Goal: Task Accomplishment & Management: Manage account settings

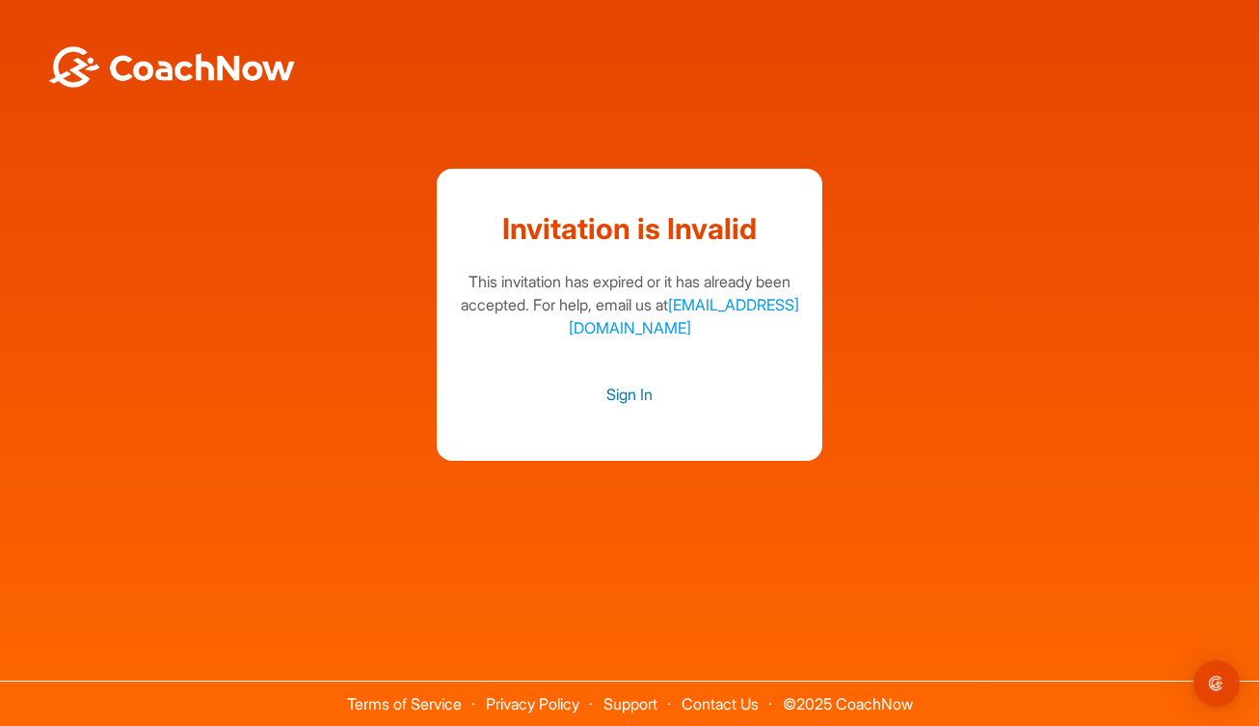
click at [620, 392] on link "Sign In" at bounding box center [629, 394] width 347 height 25
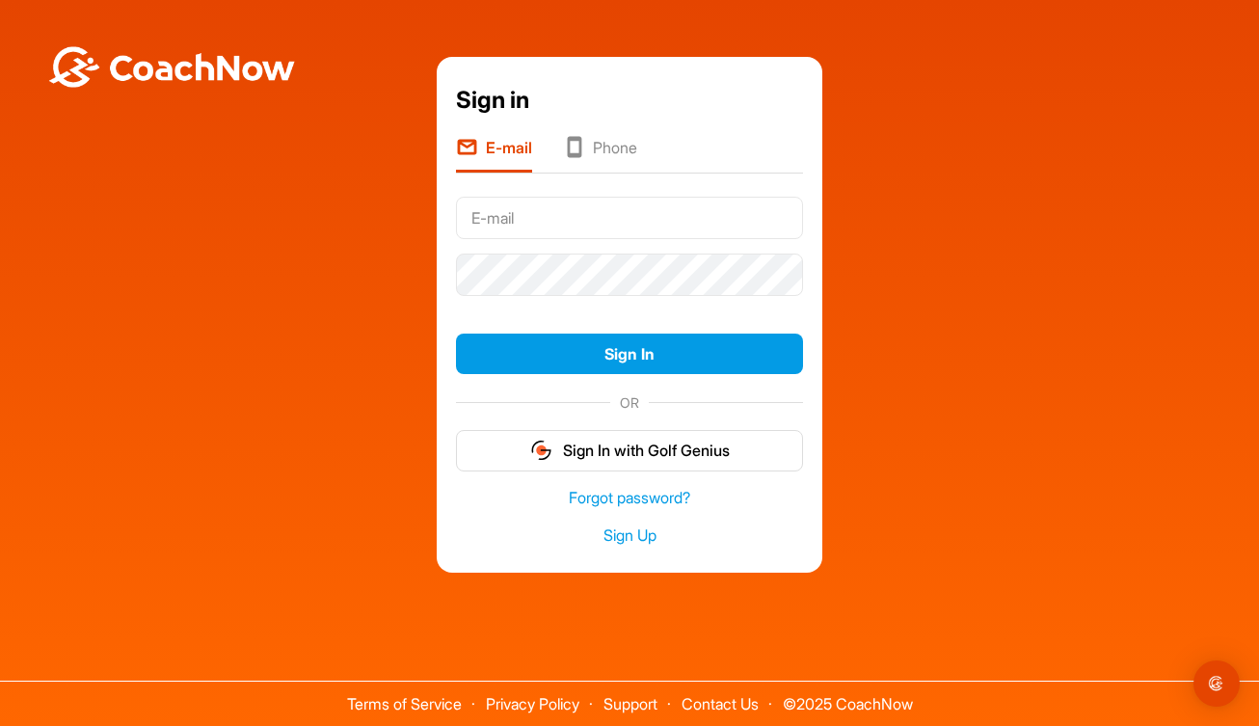
type input "[EMAIL_ADDRESS][DOMAIN_NAME]"
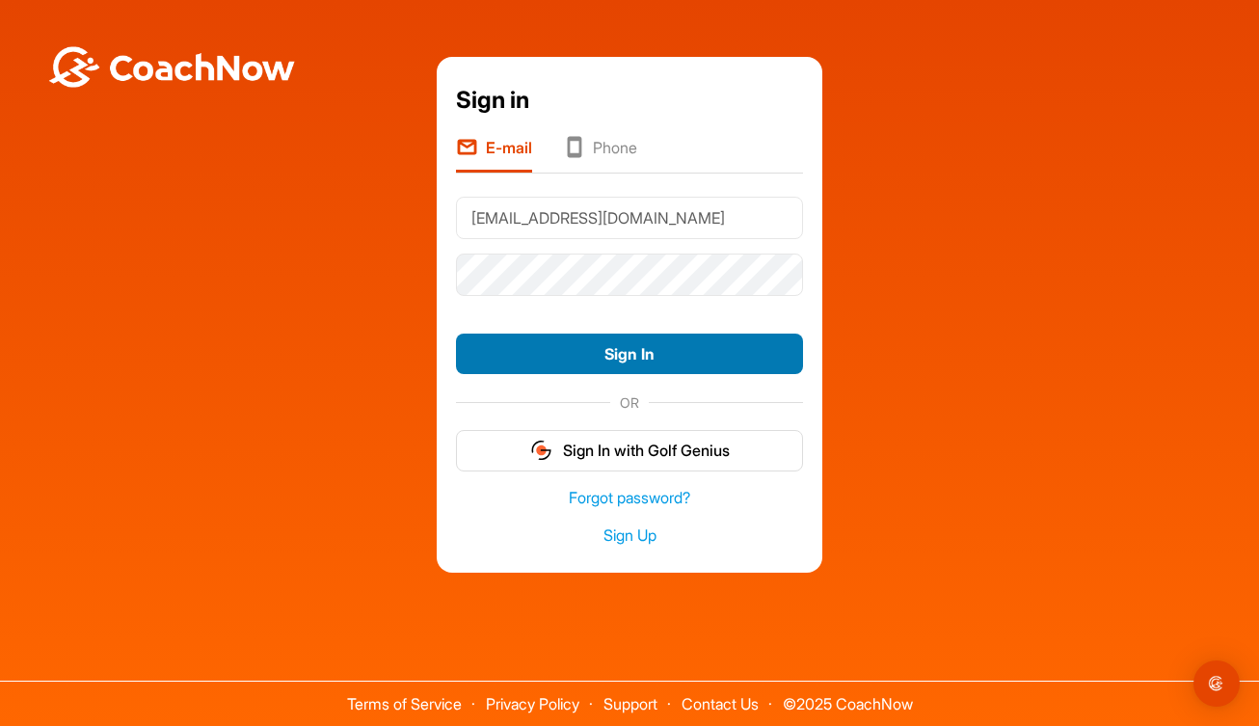
click at [631, 354] on button "Sign In" at bounding box center [629, 354] width 347 height 41
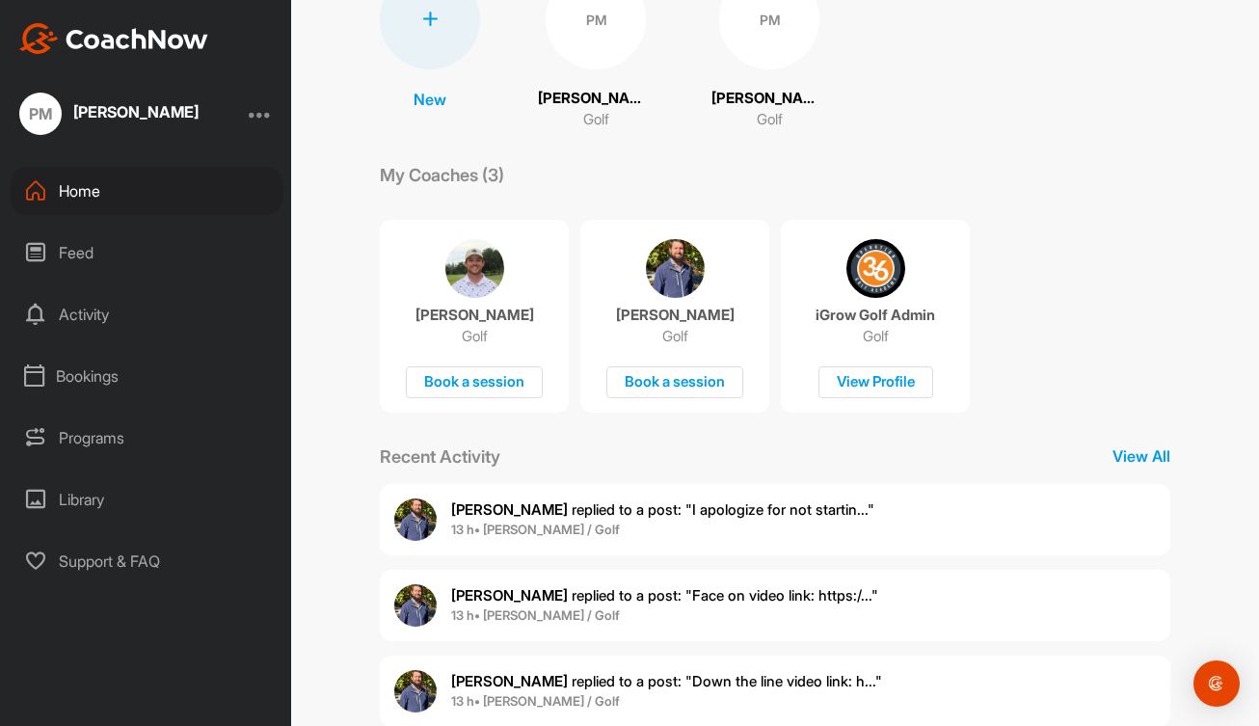
scroll to position [242, 0]
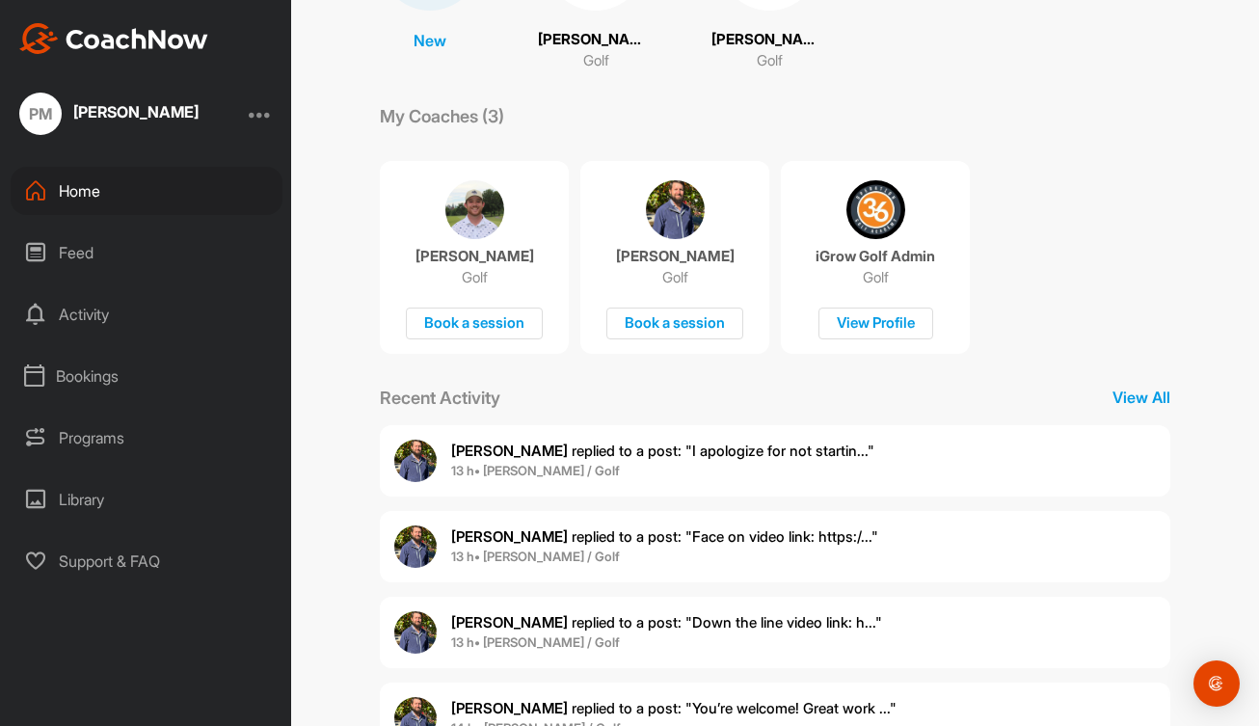
click at [652, 451] on span "[PERSON_NAME] replied to a post : "I apologize for not startin..."" at bounding box center [662, 451] width 423 height 18
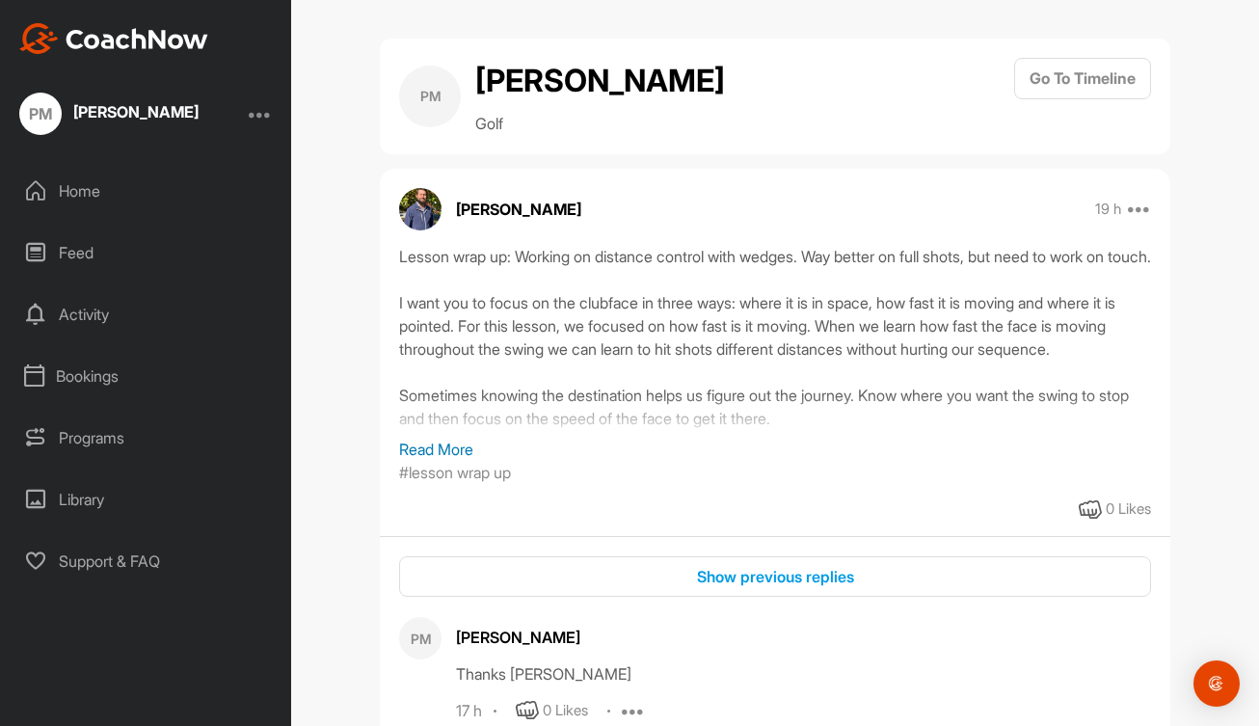
scroll to position [39, 0]
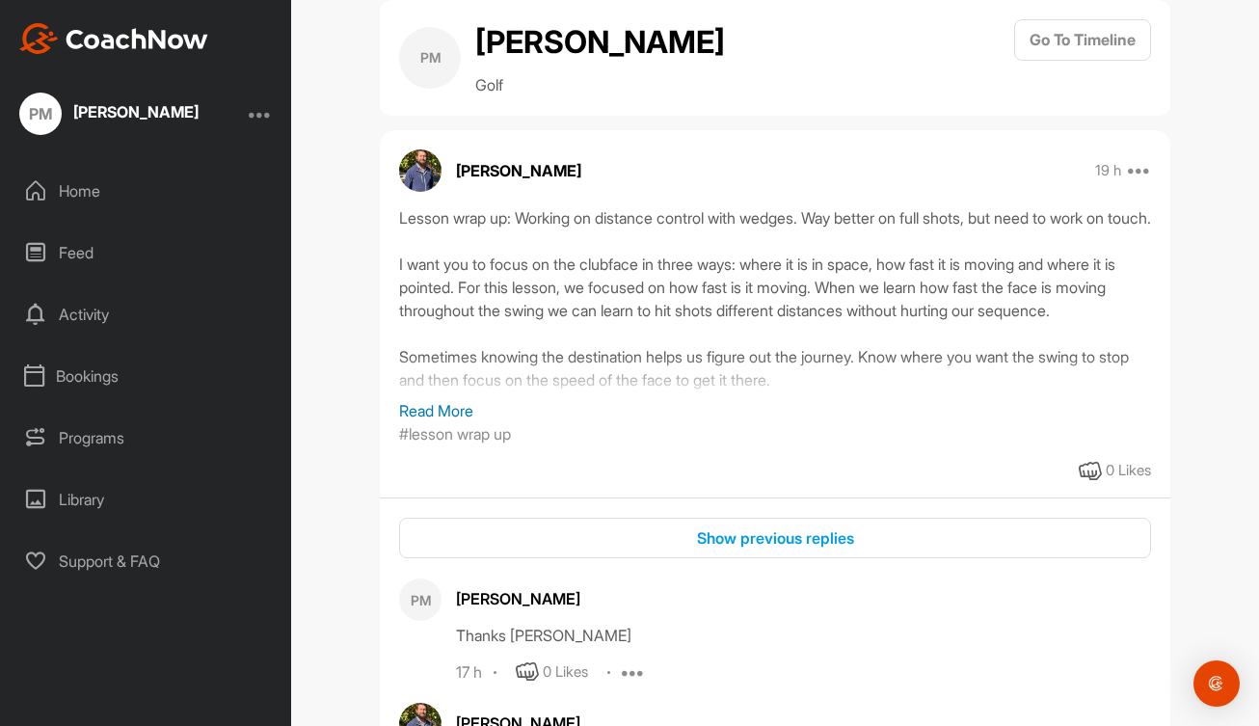
click at [452, 416] on p "Read More" at bounding box center [775, 410] width 752 height 23
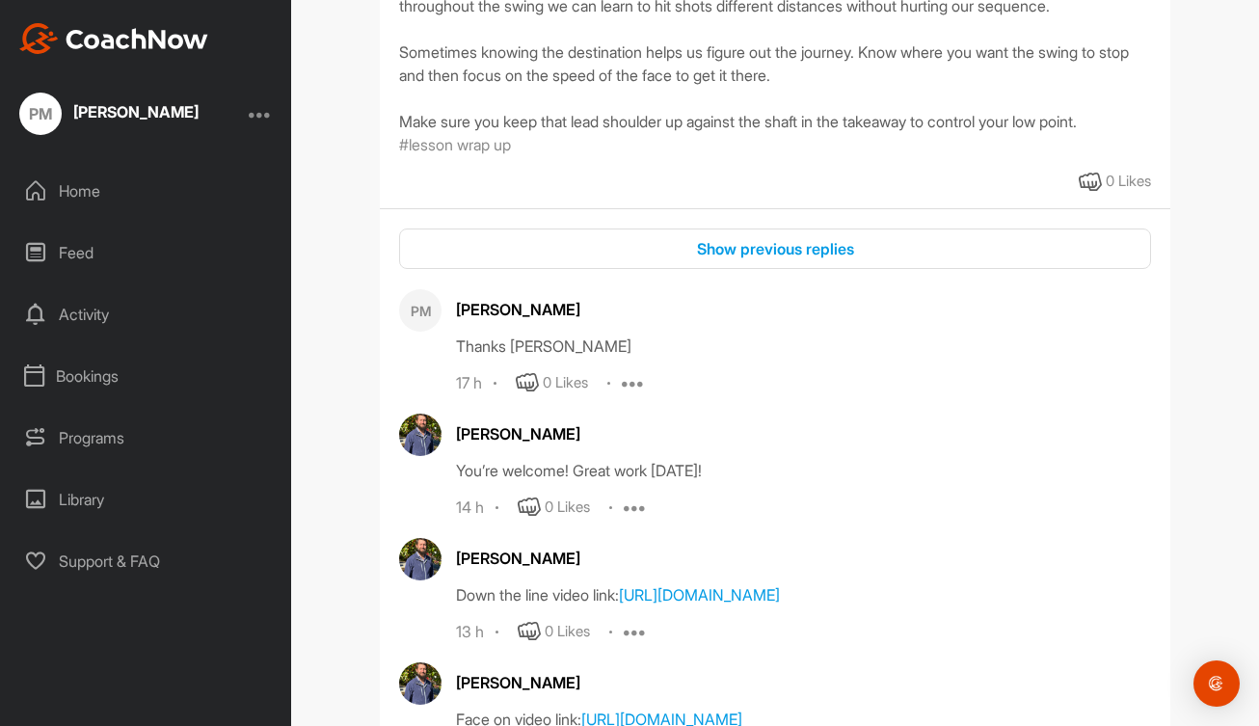
scroll to position [0, 0]
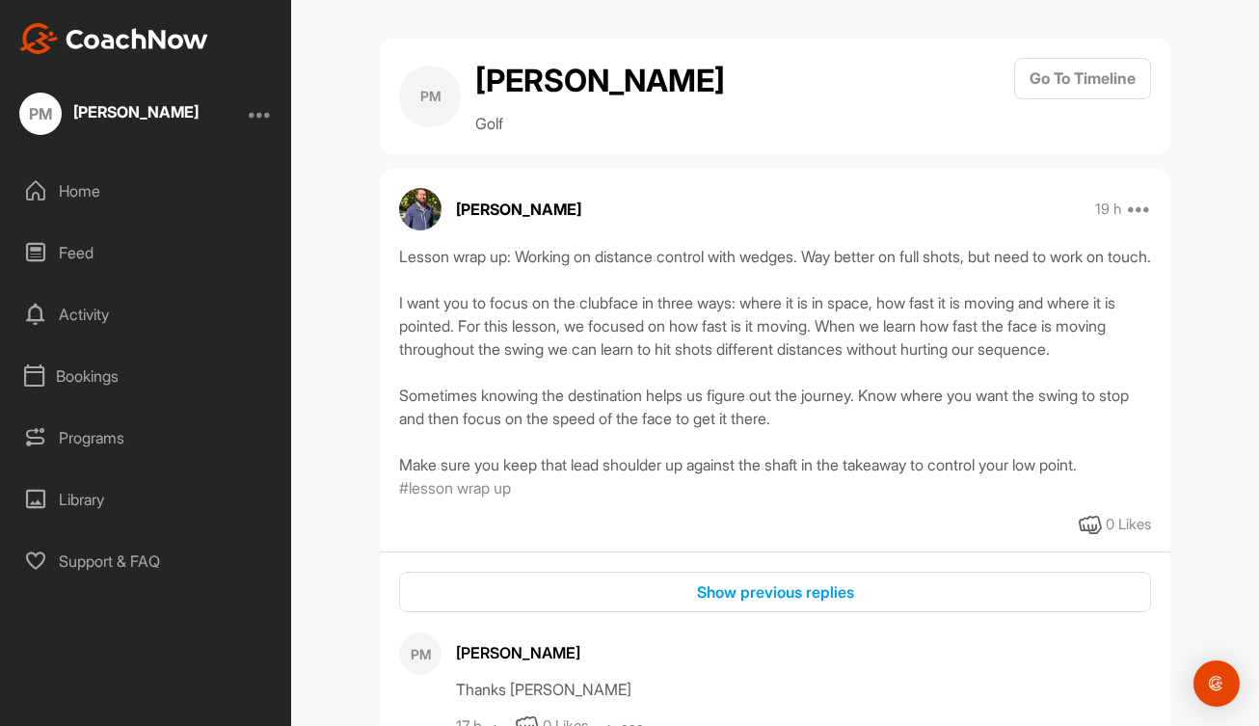
click at [76, 193] on div "Home" at bounding box center [147, 191] width 272 height 48
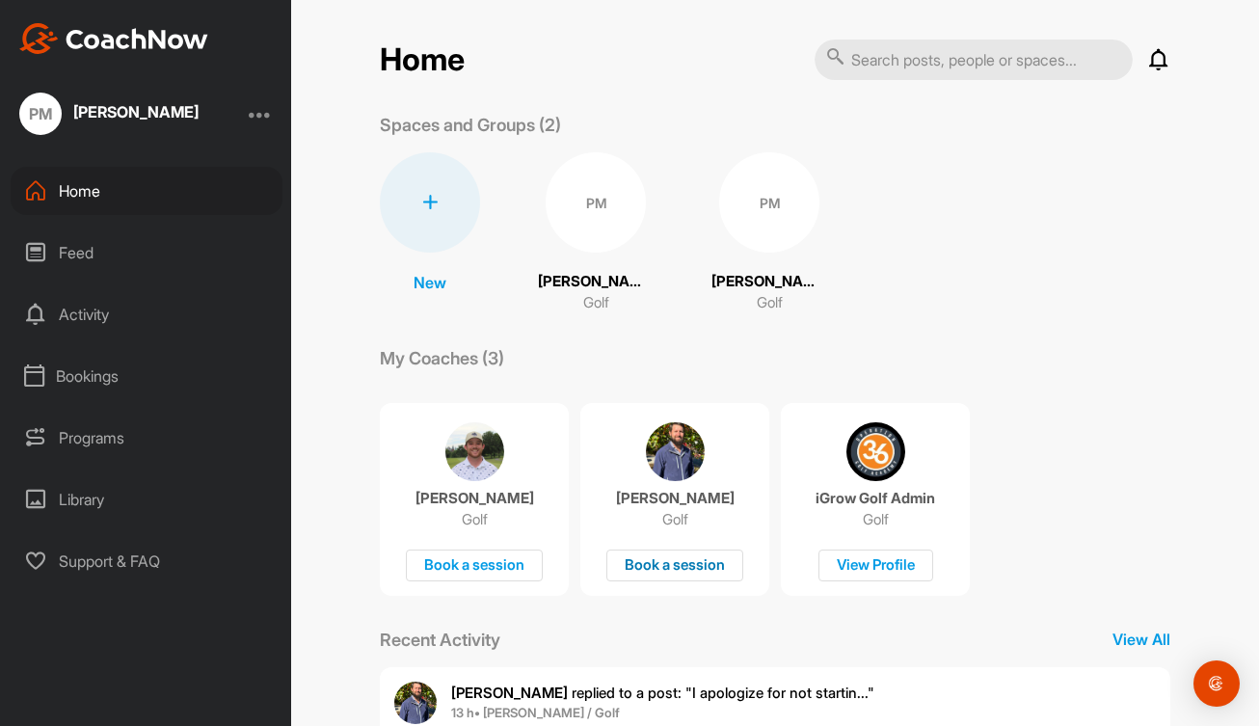
click at [659, 561] on div "Book a session" at bounding box center [675, 566] width 137 height 32
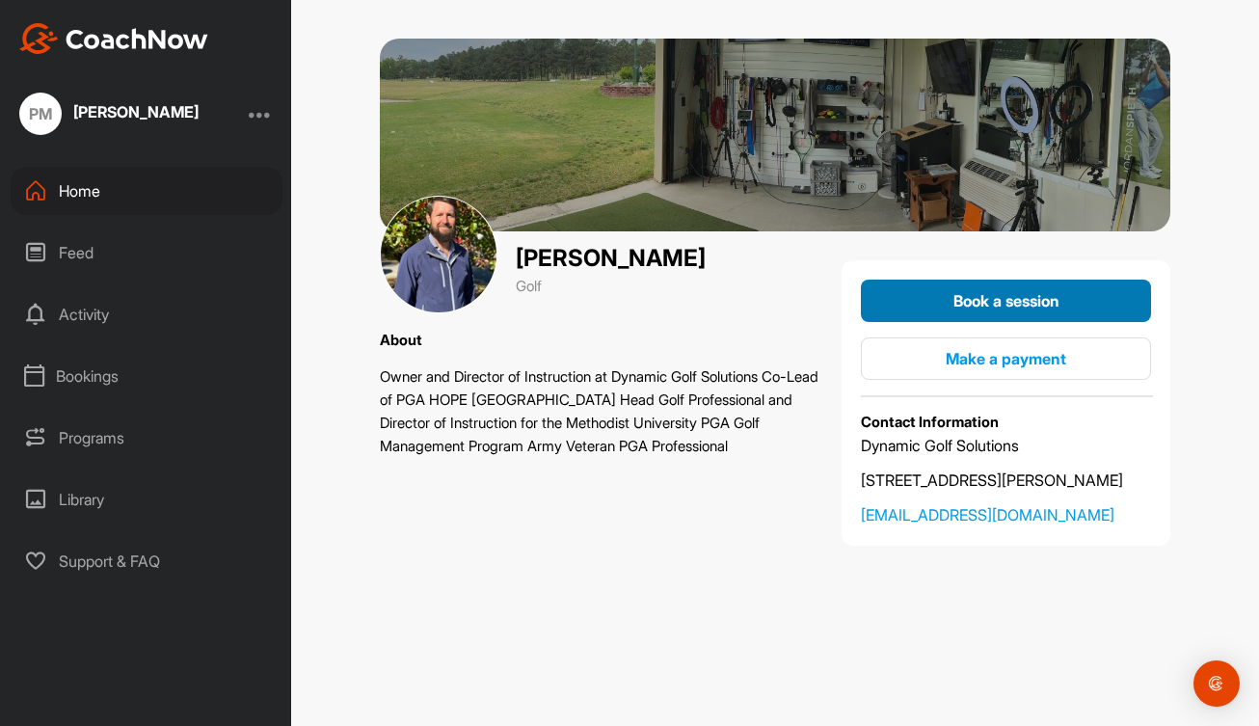
click at [1013, 292] on span "Book a session" at bounding box center [1007, 300] width 106 height 19
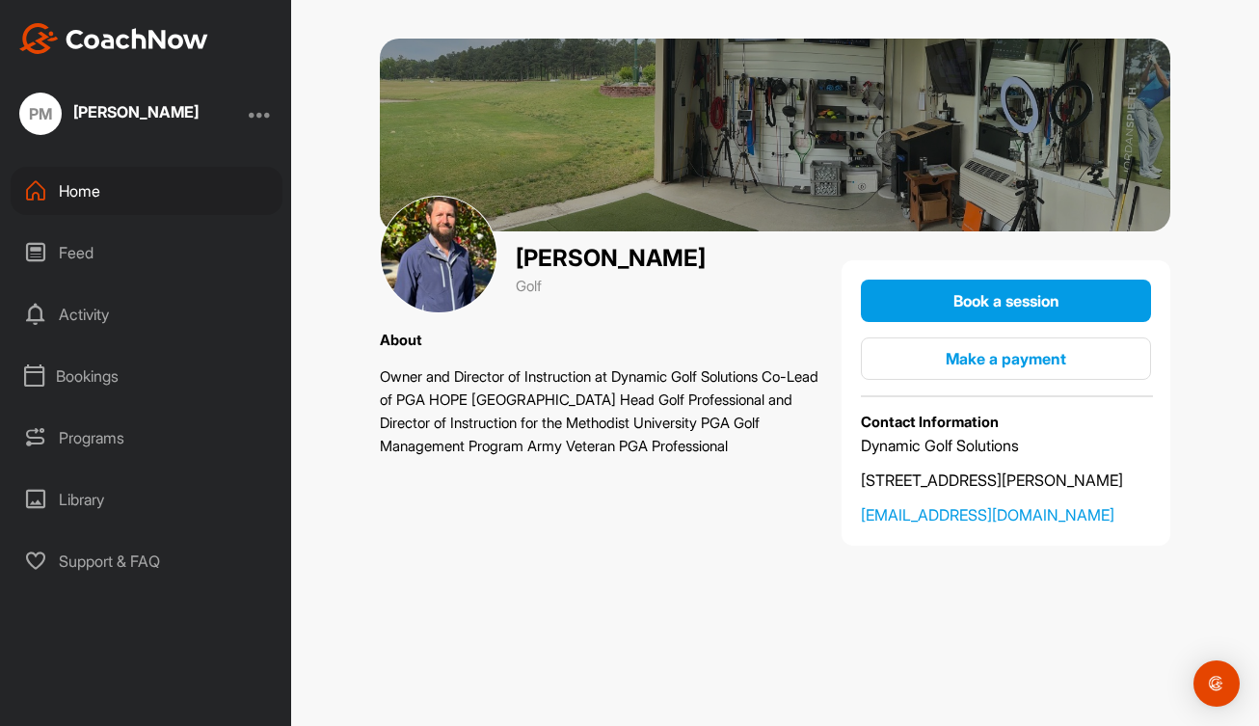
click at [152, 33] on img at bounding box center [113, 38] width 189 height 31
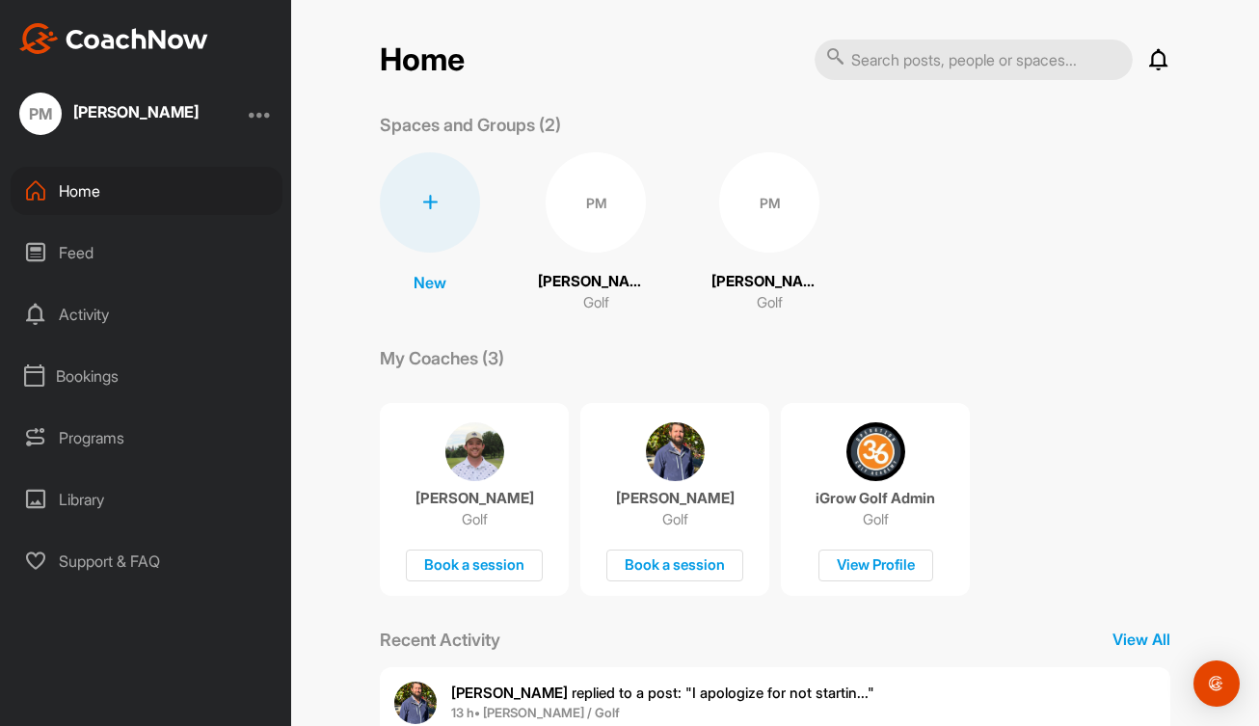
click at [152, 33] on img at bounding box center [113, 38] width 189 height 31
click at [41, 35] on img at bounding box center [113, 38] width 189 height 31
drag, startPoint x: 41, startPoint y: 35, endPoint x: 231, endPoint y: 352, distance: 370.3
click at [231, 352] on div "Bookings" at bounding box center [147, 376] width 272 height 48
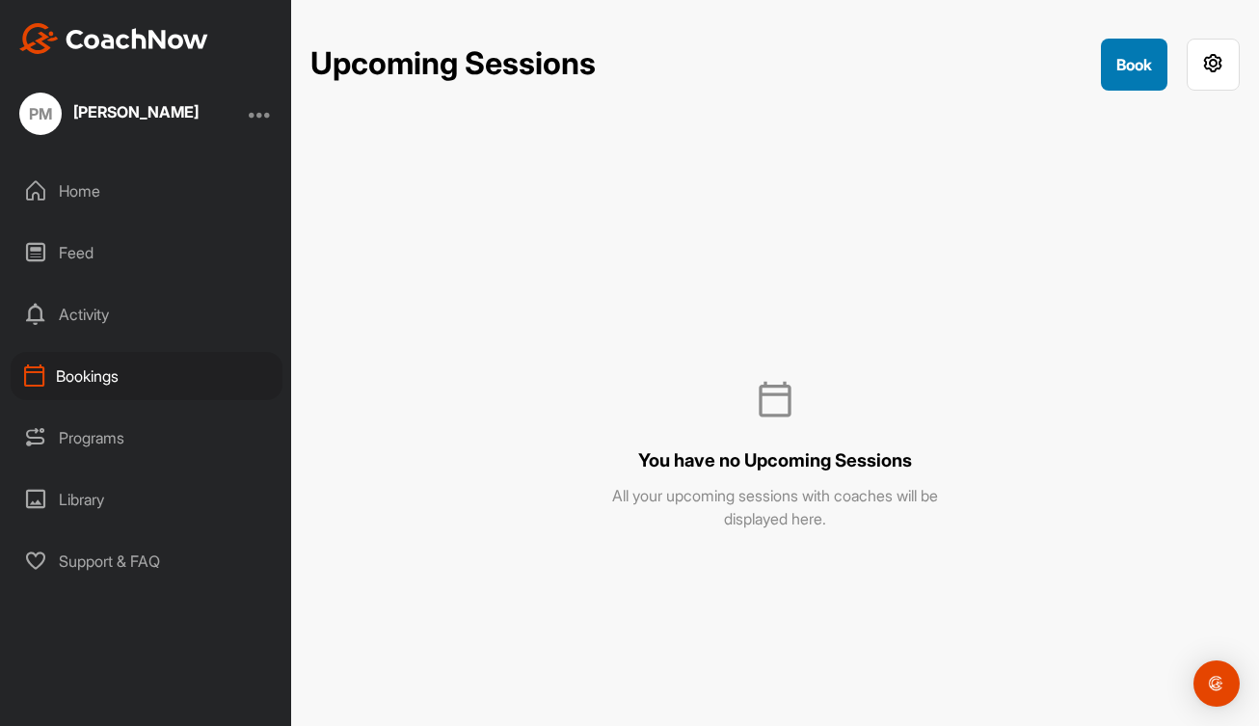
click at [1133, 58] on button "Book" at bounding box center [1134, 65] width 67 height 52
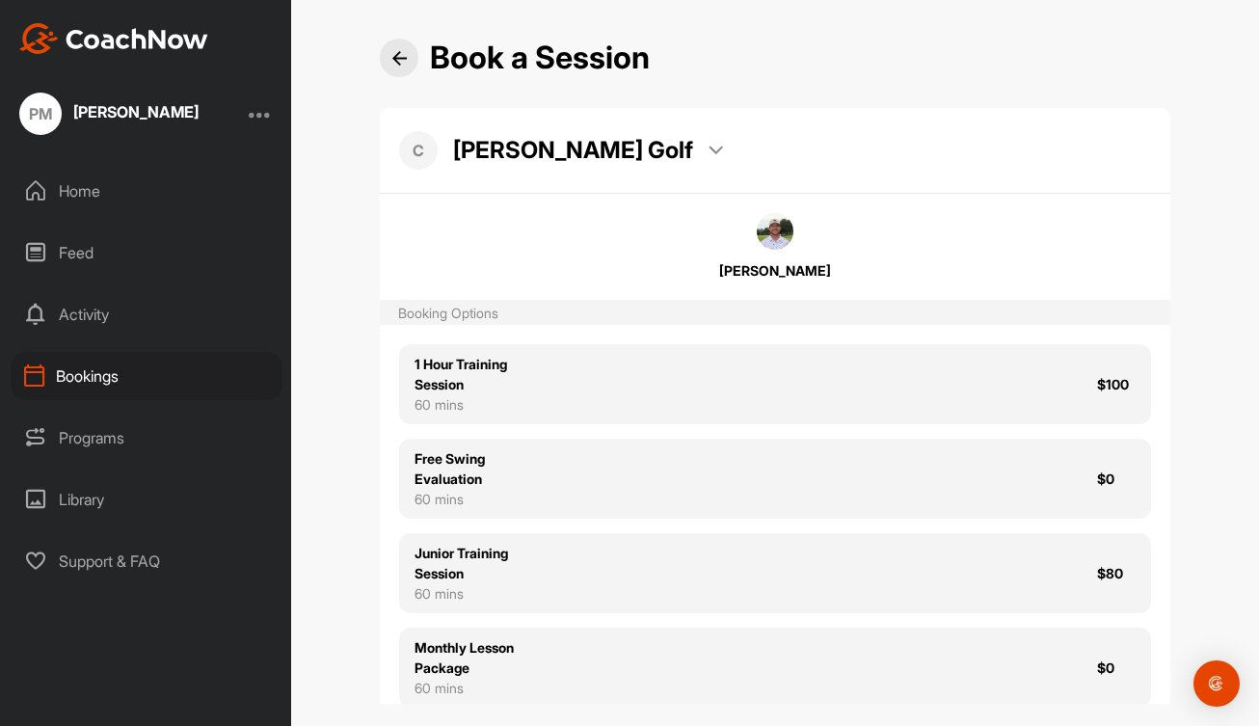
click at [394, 62] on img at bounding box center [399, 58] width 14 height 14
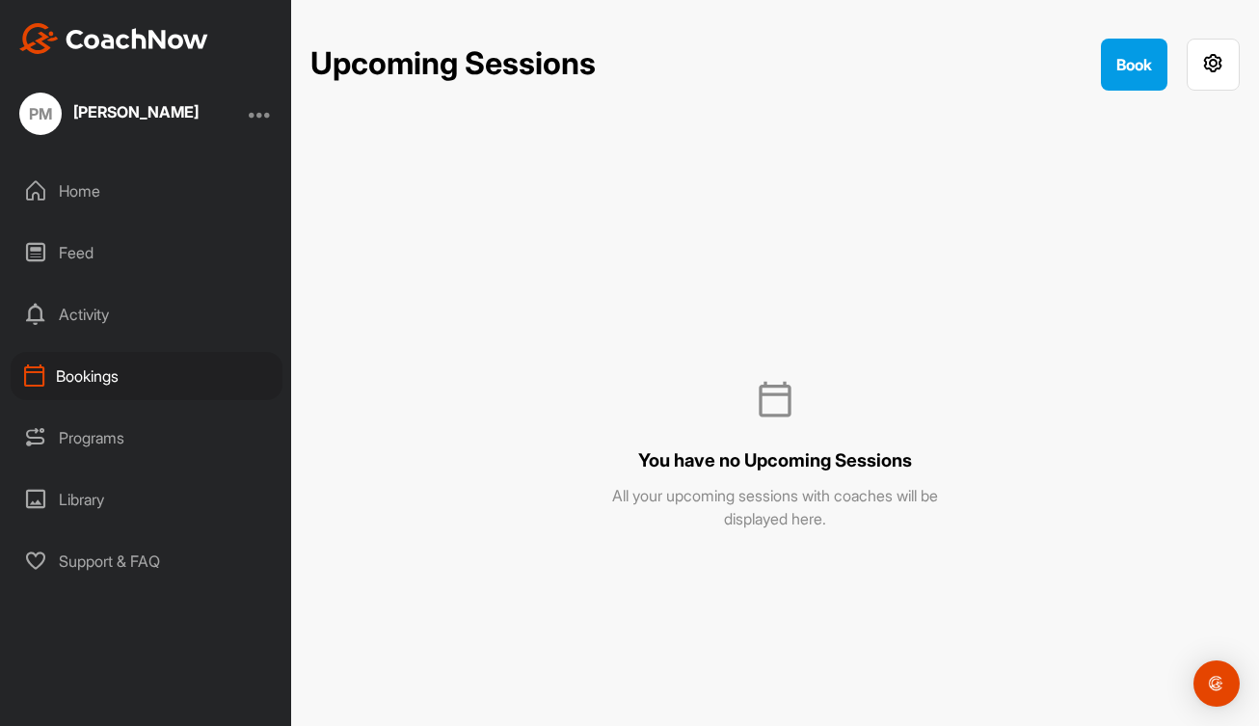
drag, startPoint x: 140, startPoint y: 34, endPoint x: 230, endPoint y: 343, distance: 322.3
click at [230, 343] on div "Home Feed Activity Bookings Programs Library Support & FAQ" at bounding box center [145, 376] width 291 height 419
click at [40, 182] on icon at bounding box center [35, 190] width 23 height 23
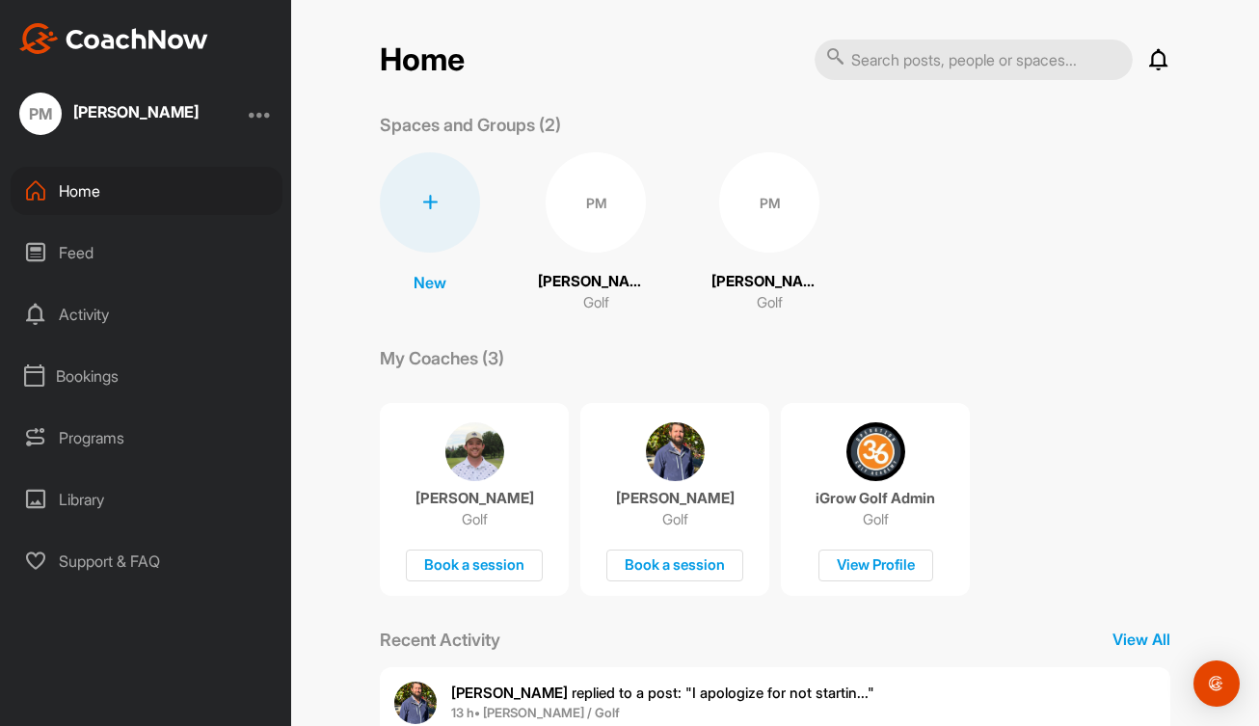
click at [1154, 57] on icon at bounding box center [1159, 59] width 23 height 23
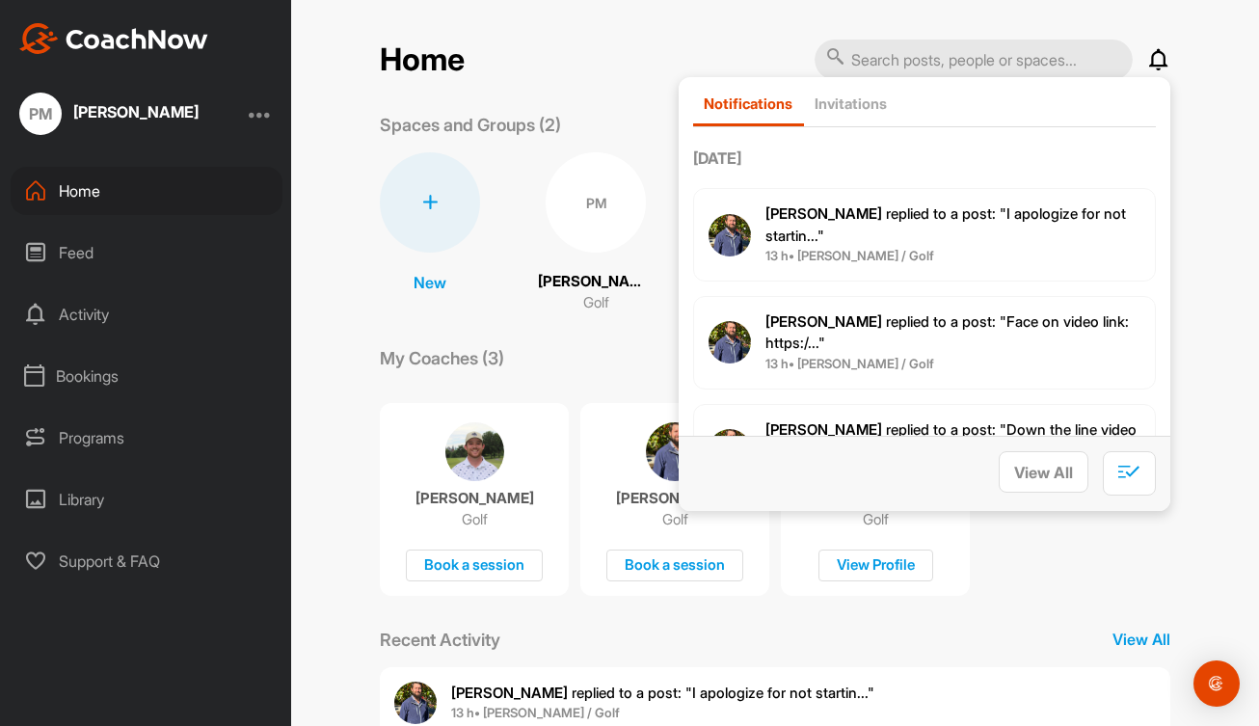
click at [803, 219] on span "[PERSON_NAME] replied to a post : "I apologize for not startin..."" at bounding box center [946, 224] width 361 height 41
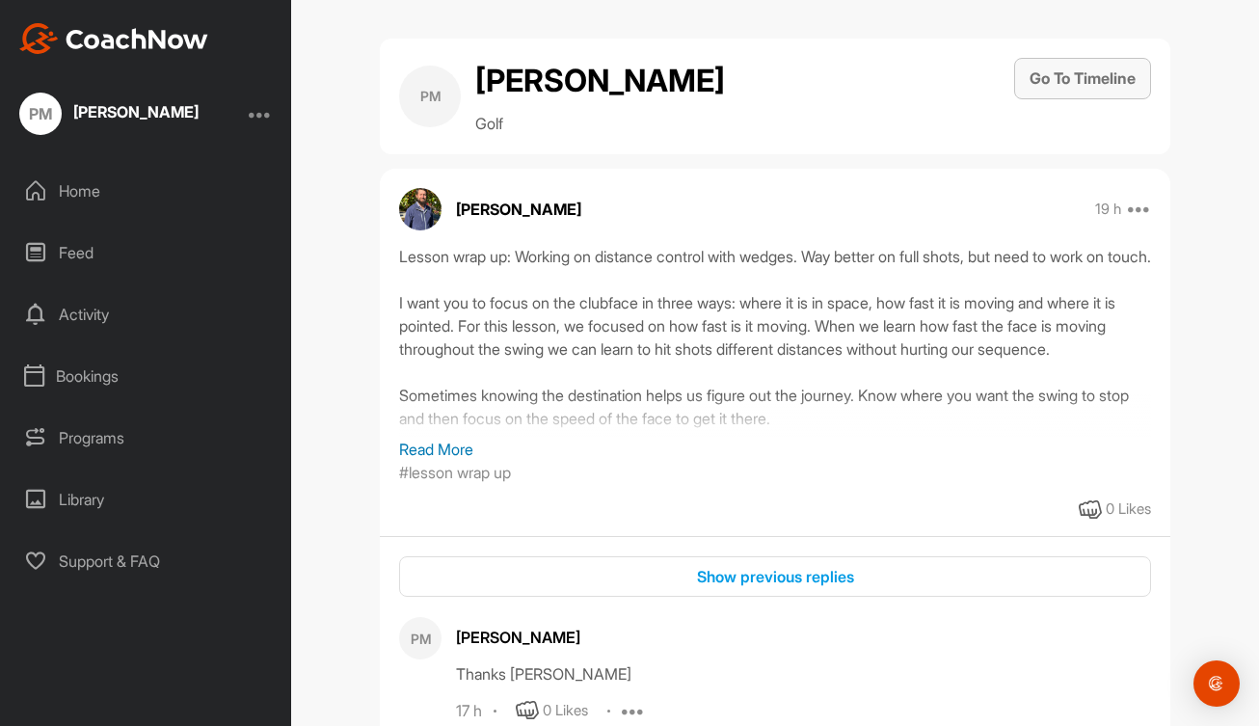
click at [1046, 73] on button "Go To Timeline" at bounding box center [1082, 78] width 137 height 41
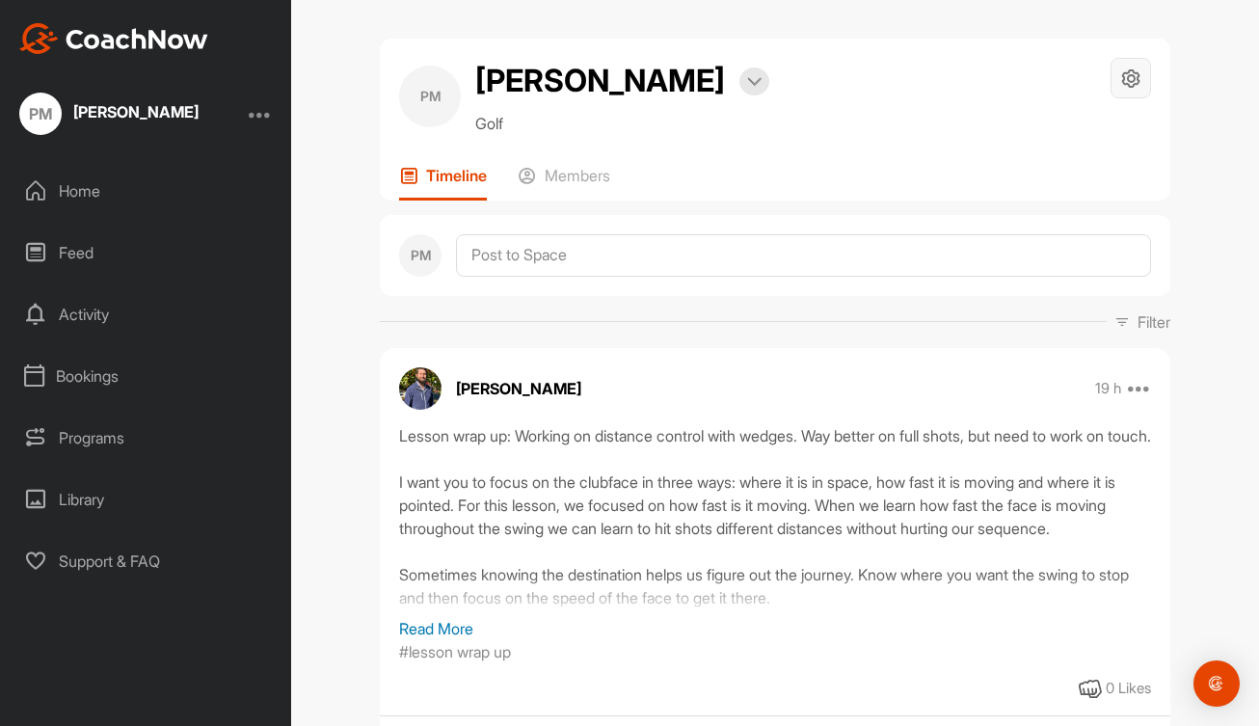
click at [1123, 77] on icon at bounding box center [1132, 79] width 22 height 22
click at [850, 175] on div "Timeline Members" at bounding box center [775, 183] width 752 height 35
click at [257, 117] on div at bounding box center [260, 113] width 23 height 23
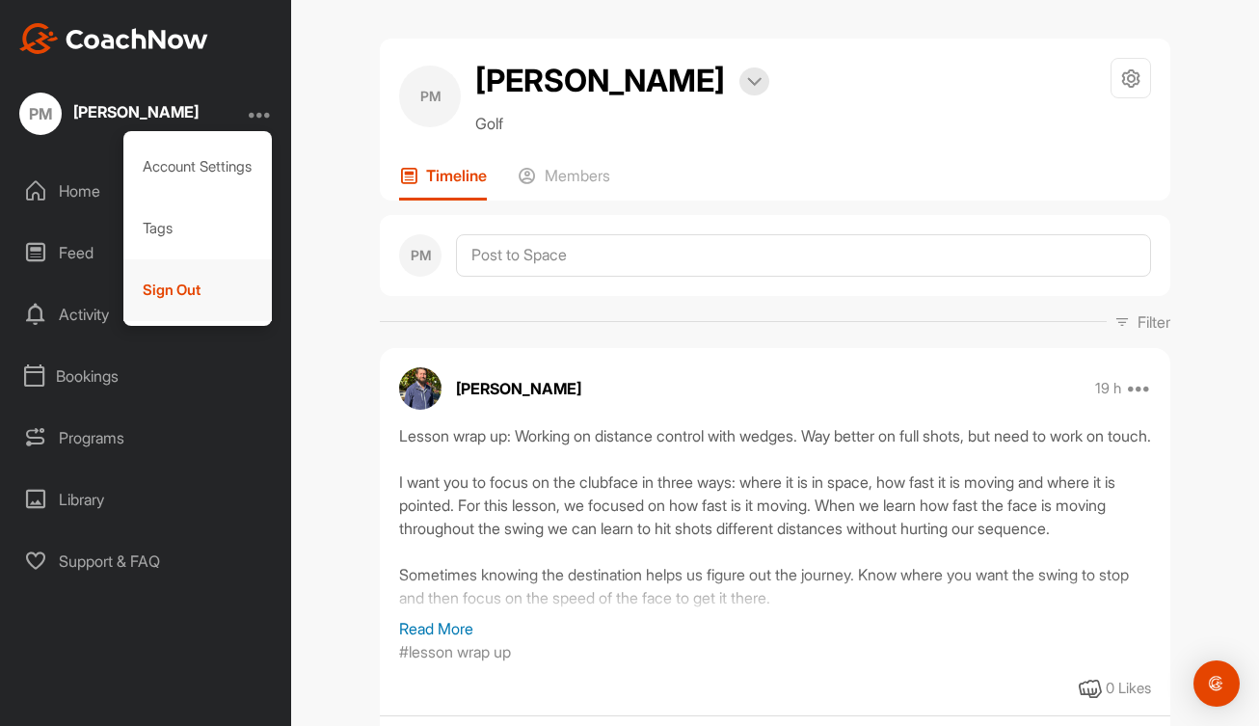
click at [171, 289] on div "Sign Out" at bounding box center [197, 290] width 149 height 62
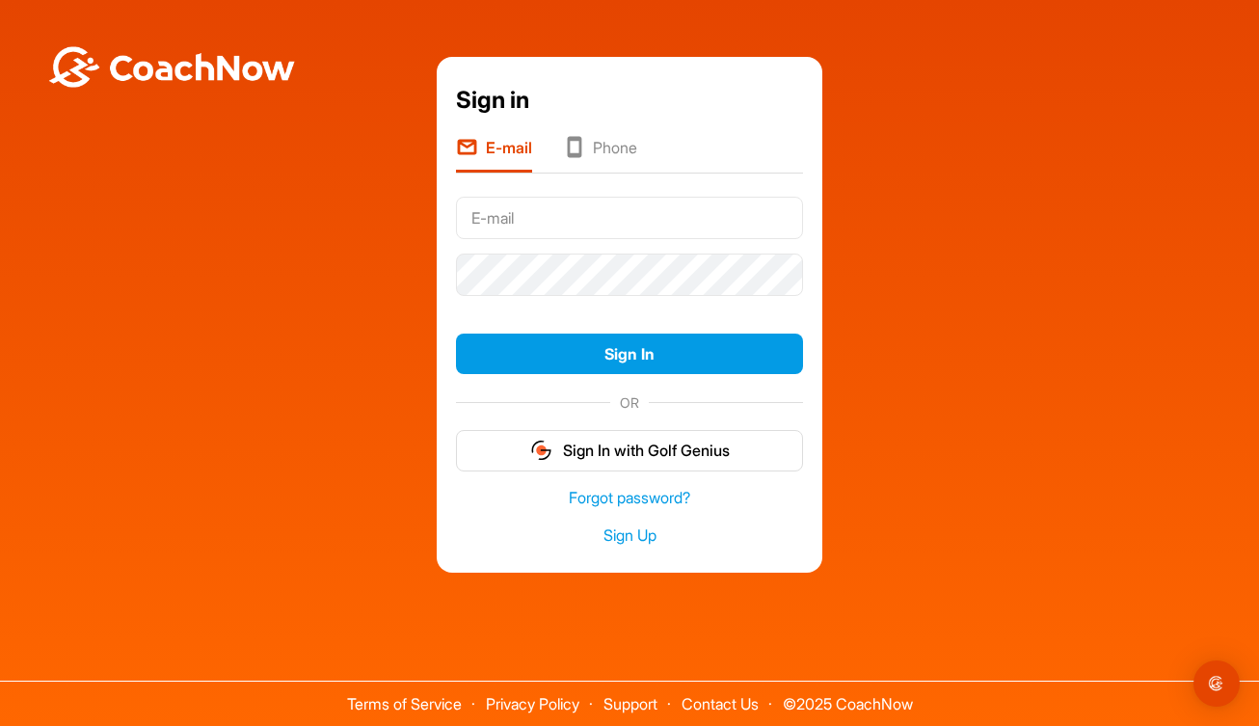
type input "[EMAIL_ADDRESS][DOMAIN_NAME]"
